Goal: Information Seeking & Learning: Learn about a topic

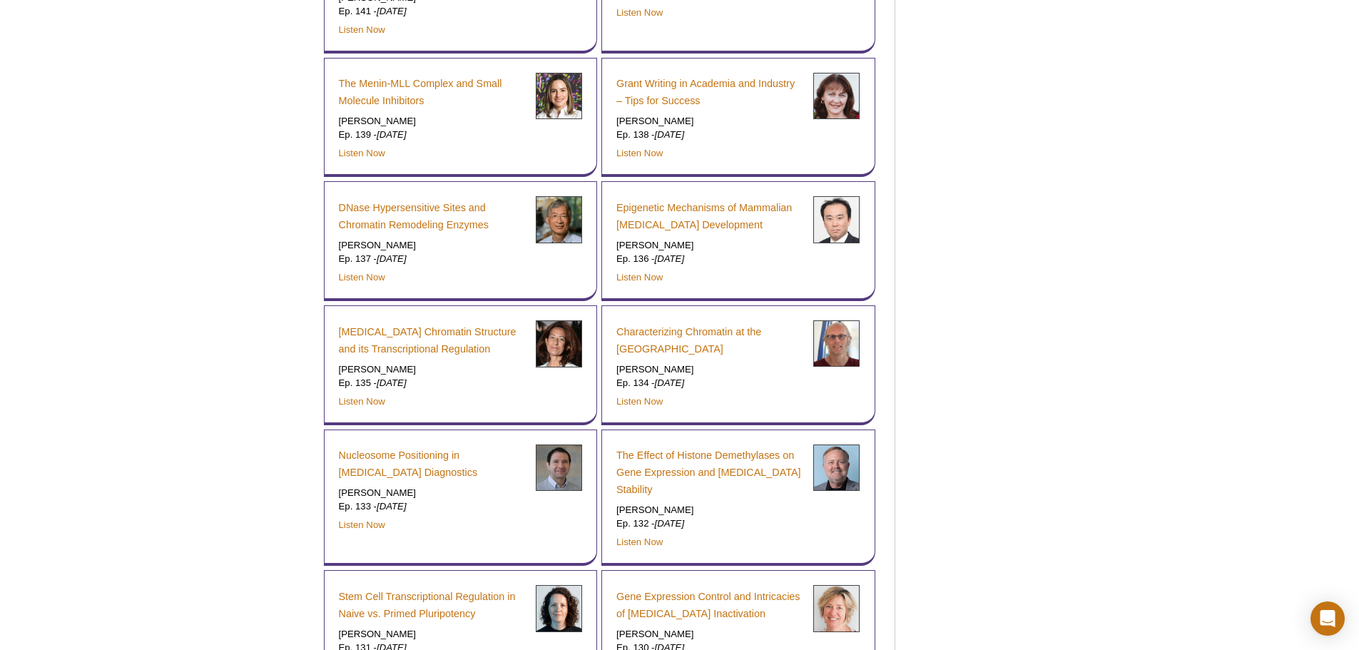
scroll to position [1473, 0]
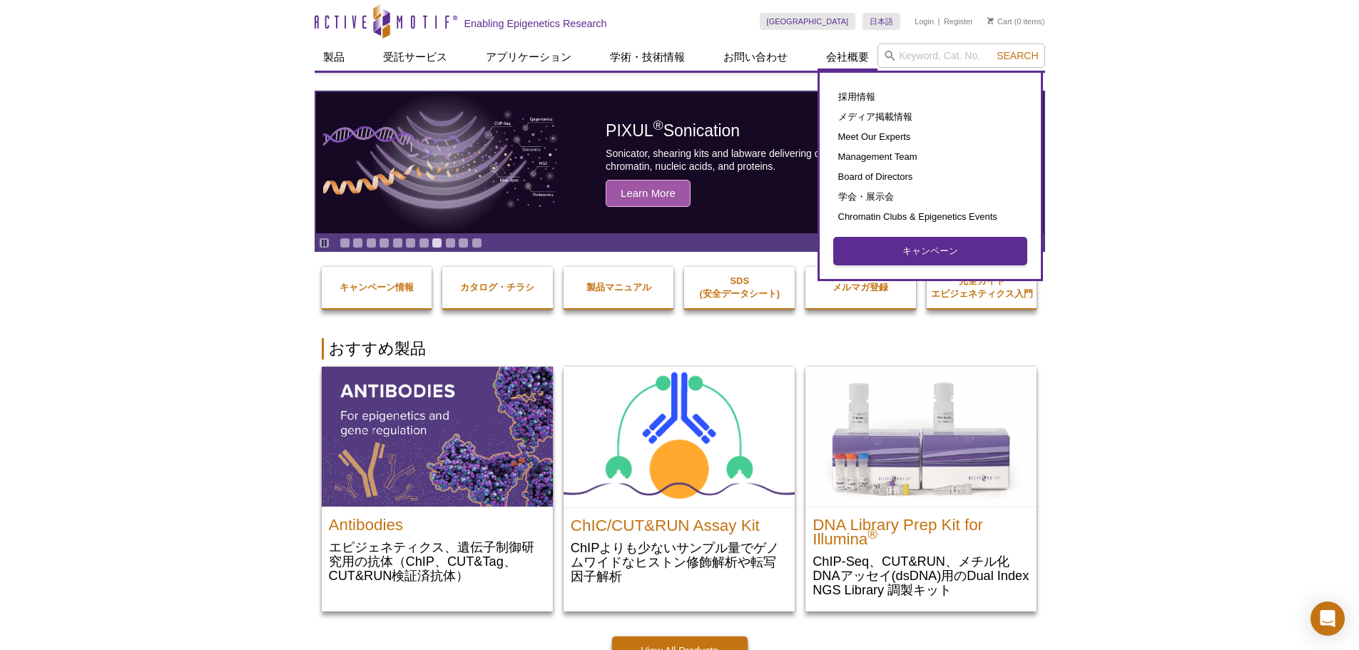
click at [866, 248] on link "キャンペーン" at bounding box center [930, 251] width 193 height 27
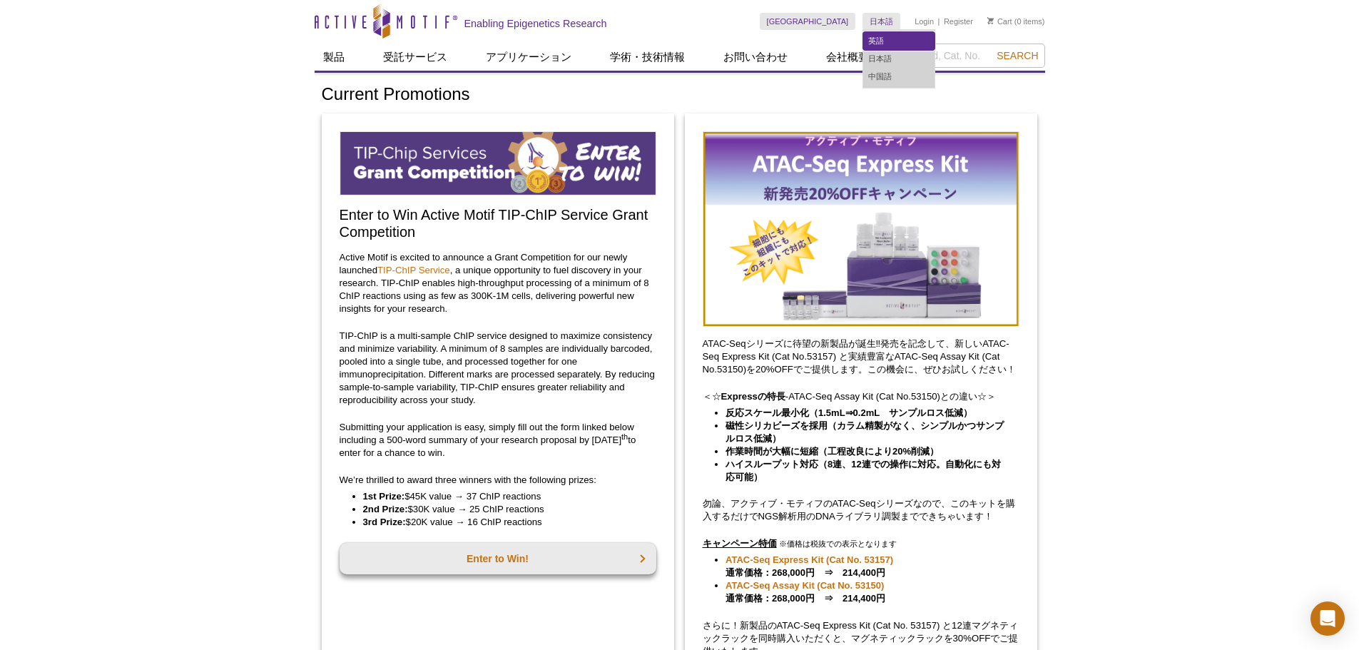
click at [887, 43] on link "英語" at bounding box center [898, 41] width 71 height 18
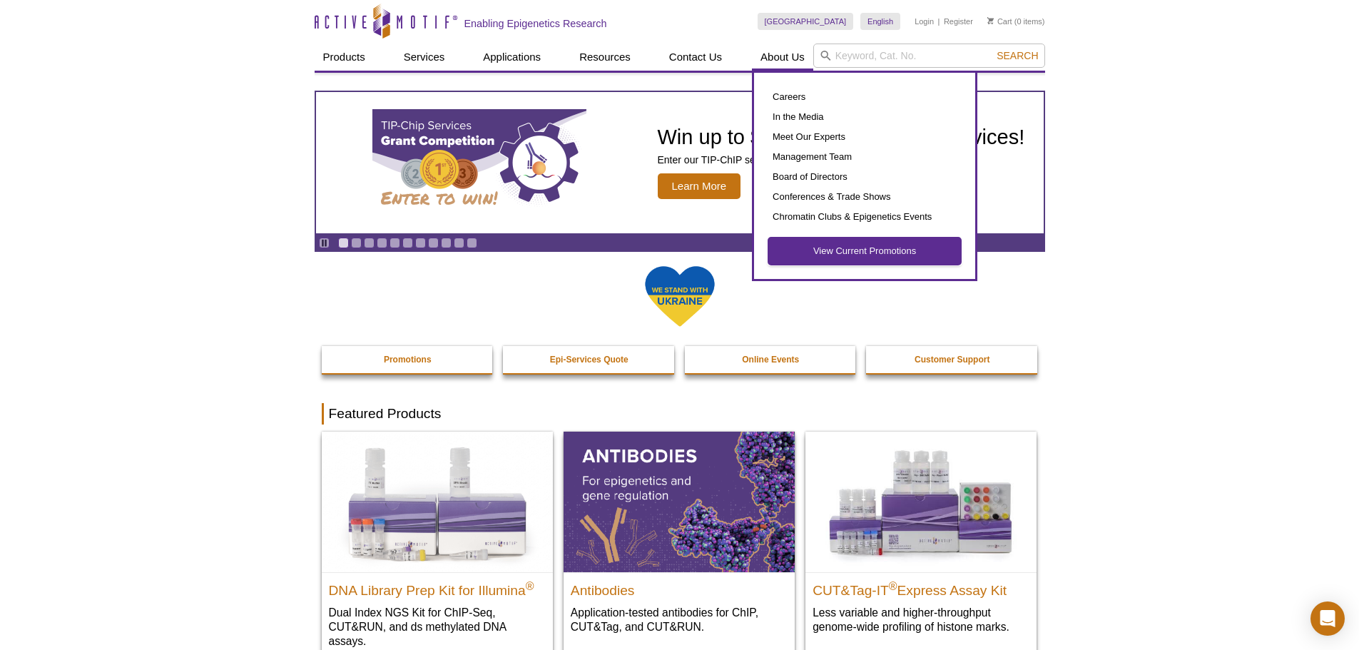
click at [821, 253] on link "View Current Promotions" at bounding box center [864, 251] width 193 height 27
